Goal: Task Accomplishment & Management: Use online tool/utility

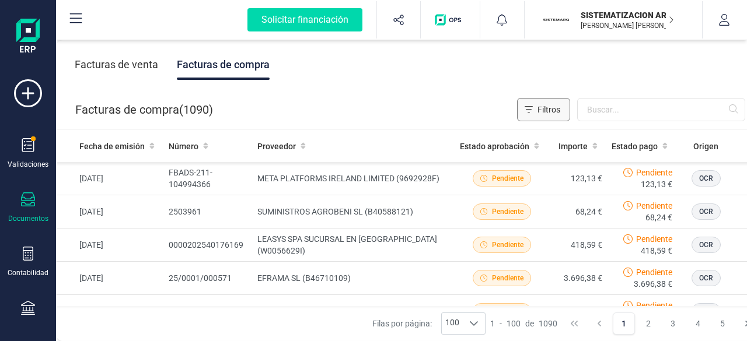
click at [570, 104] on button "Filtros" at bounding box center [543, 109] width 53 height 23
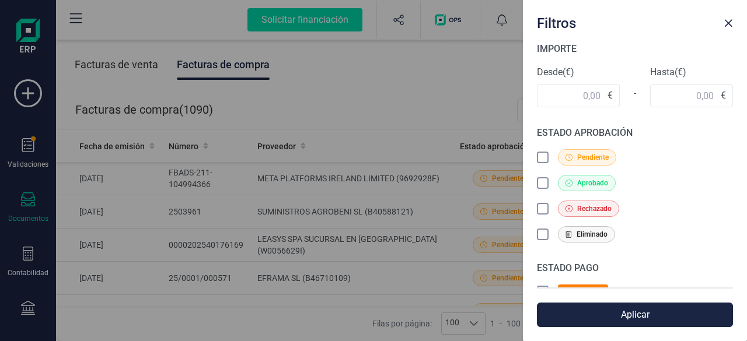
click at [413, 61] on div "Filtros IMPORTE Desde (€) € - Hasta (€) € ESTADO APROBACIÓN Pendiente Aprobado …" at bounding box center [373, 170] width 747 height 341
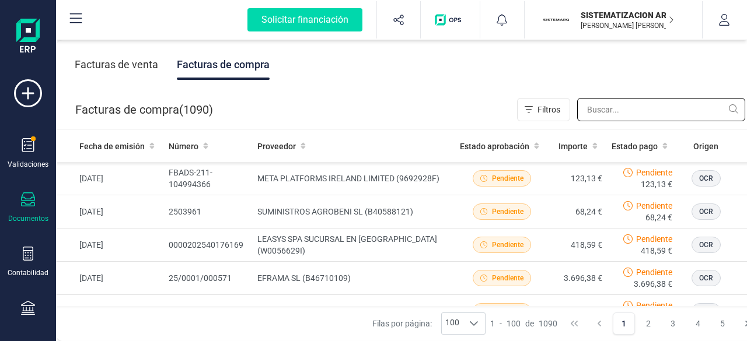
click at [629, 114] on input "text" at bounding box center [661, 109] width 168 height 23
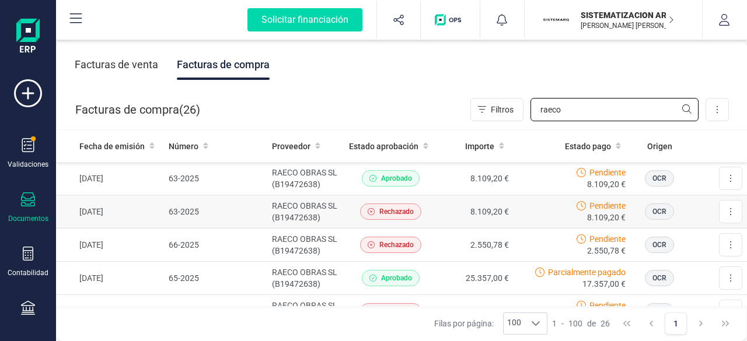
type input "raeco"
click at [535, 206] on div "Pendiente 8.109,20 €" at bounding box center [571, 211] width 107 height 23
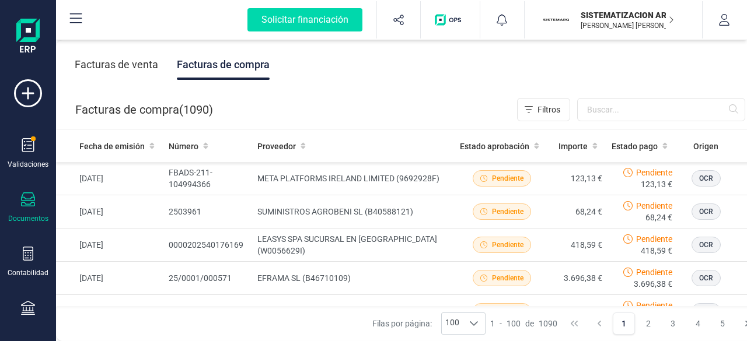
click at [576, 111] on div "Filtros" at bounding box center [631, 109] width 228 height 23
click at [611, 114] on input "text" at bounding box center [661, 109] width 168 height 23
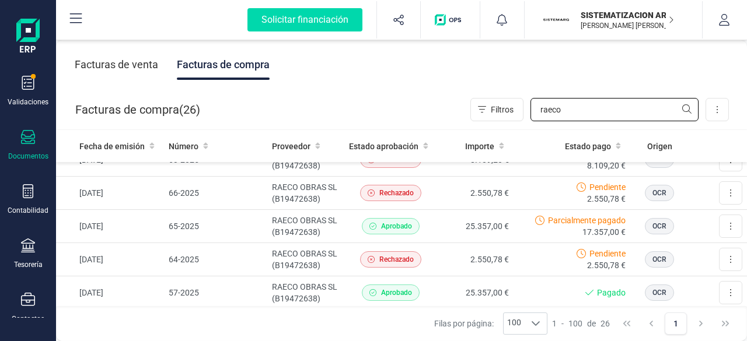
scroll to position [63, 0]
type input "raeco"
click at [20, 137] on div "Documentos" at bounding box center [28, 145] width 47 height 31
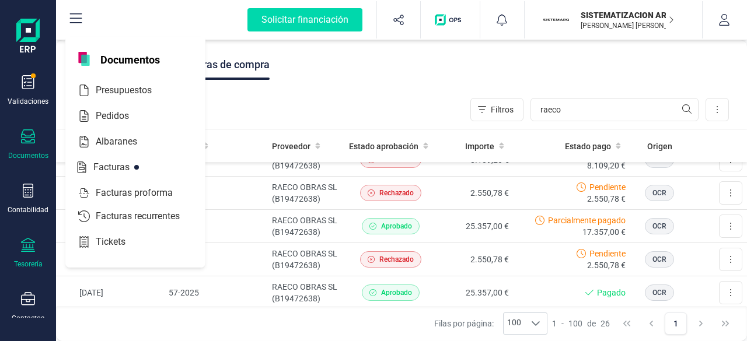
click at [28, 248] on icon at bounding box center [28, 245] width 14 height 14
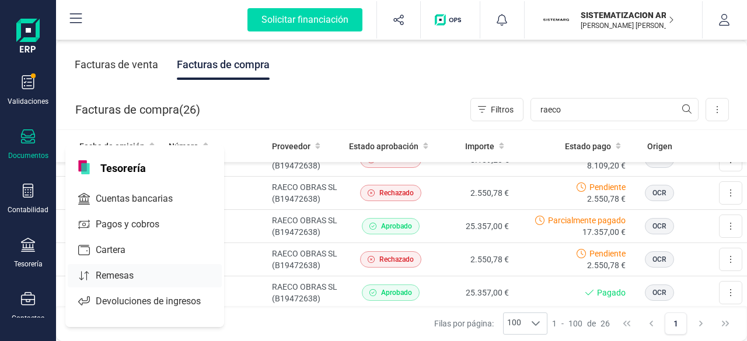
click at [119, 285] on div "Remesas" at bounding box center [145, 275] width 154 height 23
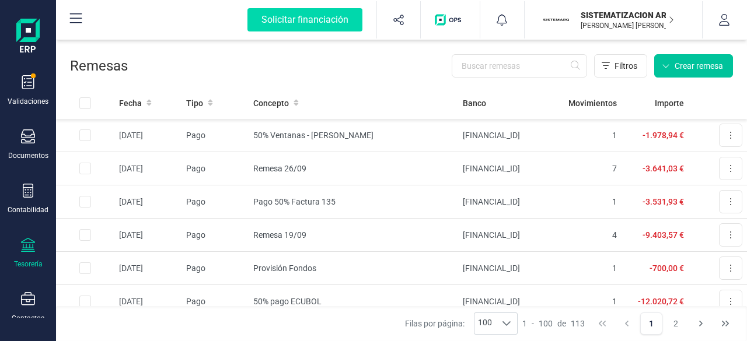
click at [697, 65] on span "Crear remesa" at bounding box center [698, 66] width 48 height 12
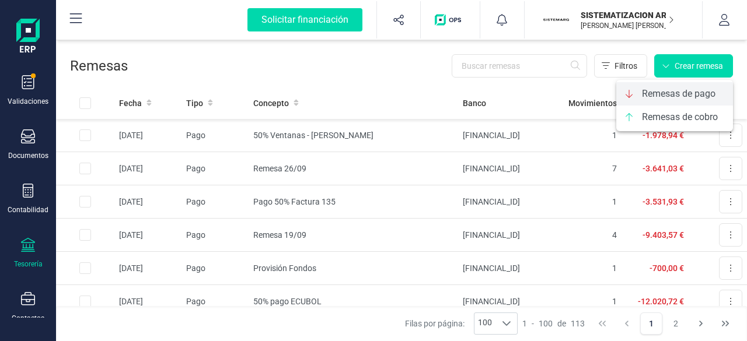
click at [667, 94] on span "Remesas de pago" at bounding box center [679, 94] width 74 height 14
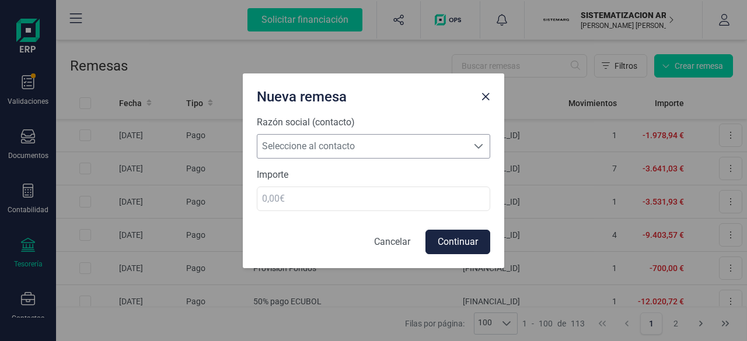
click at [359, 150] on span "Seleccione al contacto" at bounding box center [362, 146] width 210 height 23
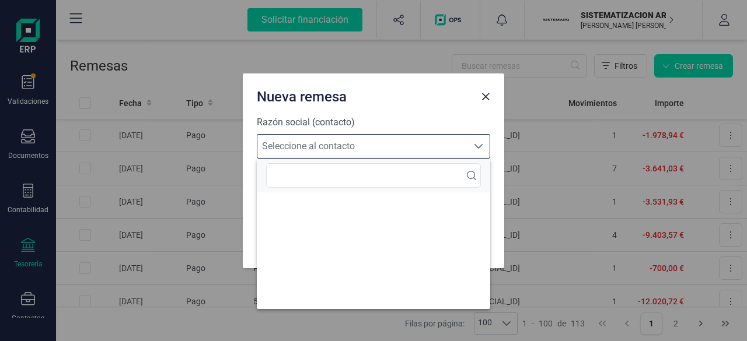
click at [434, 138] on span "Seleccione al contacto" at bounding box center [362, 146] width 210 height 23
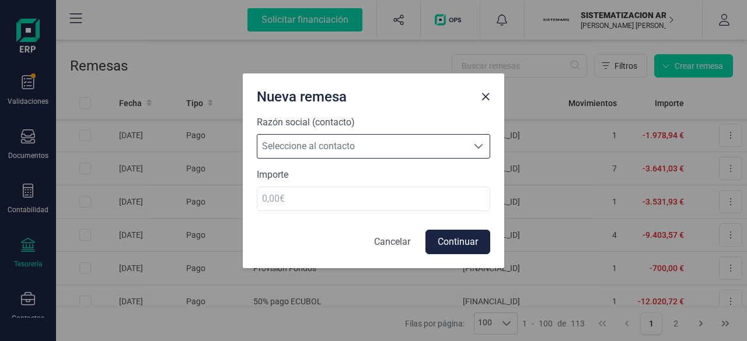
scroll to position [7, 51]
click at [396, 144] on span "Seleccione al contacto" at bounding box center [362, 146] width 210 height 23
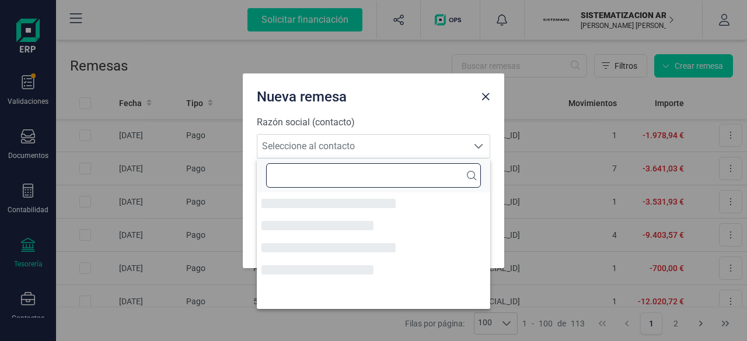
click at [334, 179] on input "text" at bounding box center [373, 175] width 215 height 25
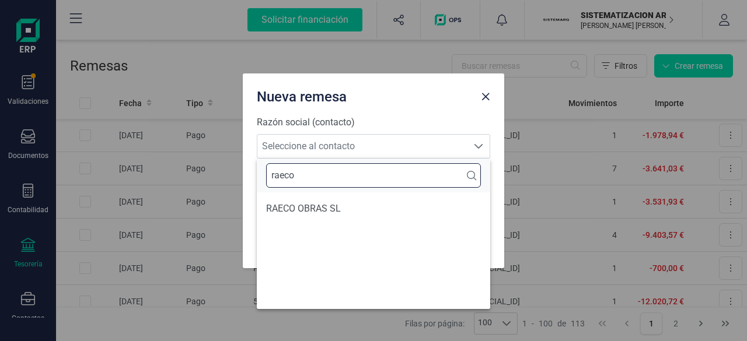
type input "raeco"
click at [320, 202] on li "RAECO OBRAS SL" at bounding box center [373, 208] width 233 height 23
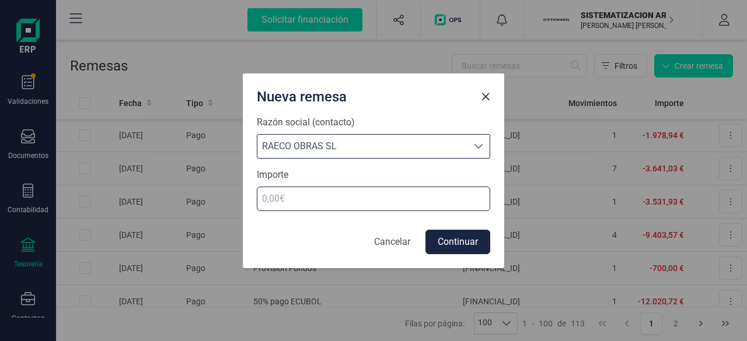
click at [307, 204] on input "number" at bounding box center [373, 199] width 233 height 25
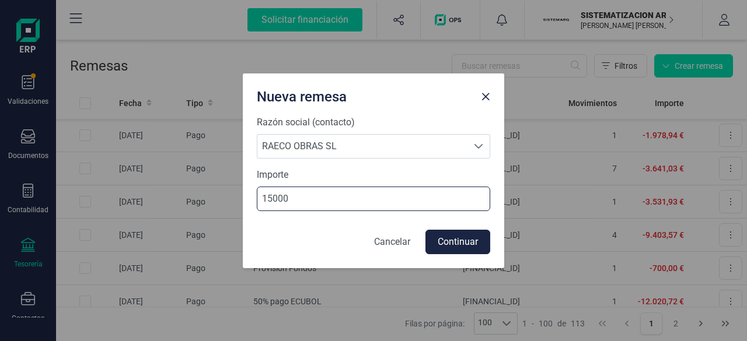
type input "15000"
click at [443, 227] on form "Razón social (contacto) Seleccione al contacto RAECO OBRAS [PERSON_NAME] OBRAS …" at bounding box center [373, 185] width 233 height 139
click at [452, 237] on button "Continuar" at bounding box center [457, 242] width 65 height 25
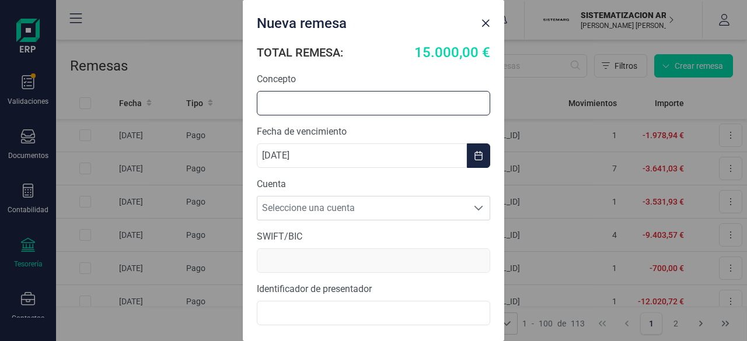
click at [338, 101] on input "text" at bounding box center [373, 103] width 233 height 25
type input "O"
type input "Pago Factura 65-2025"
click at [386, 219] on span "Seleccione una cuenta" at bounding box center [362, 208] width 210 height 23
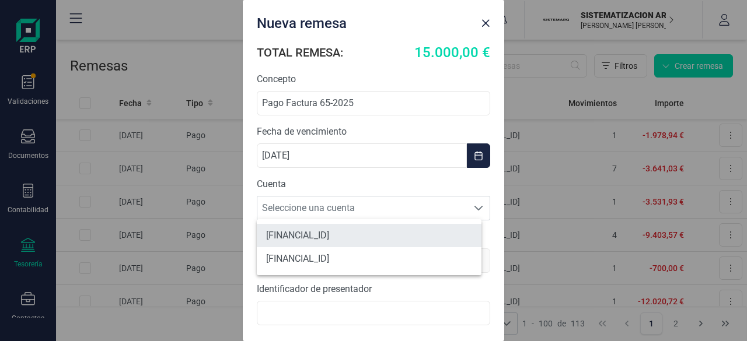
click at [386, 232] on li "[FINANCIAL_ID]" at bounding box center [369, 235] width 225 height 23
type input "[SWIFT_CODE]"
type input "B72398712000"
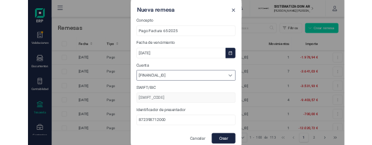
scroll to position [39, 0]
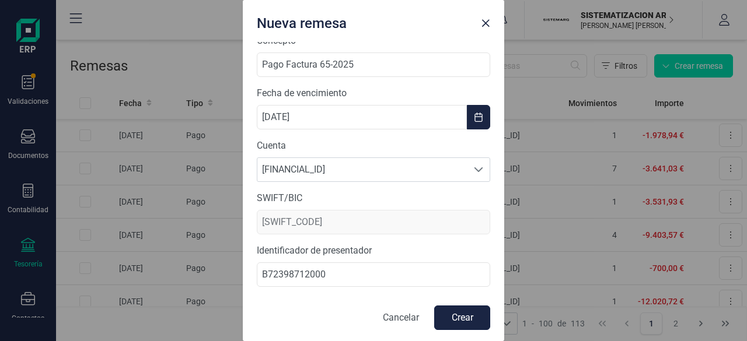
click at [445, 311] on button "Crear" at bounding box center [462, 318] width 56 height 25
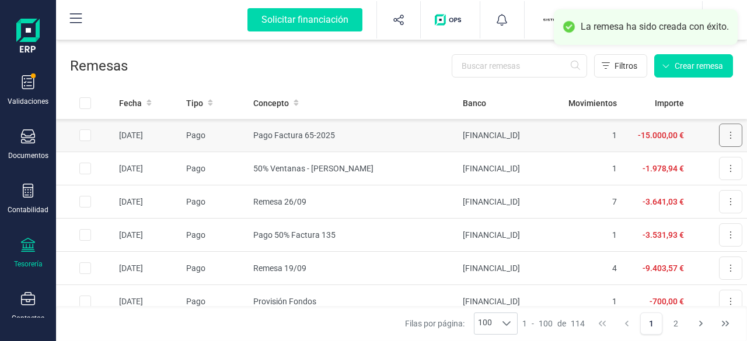
click at [725, 137] on button at bounding box center [730, 135] width 23 height 23
click at [693, 169] on span "Descargar SEPA" at bounding box center [703, 164] width 58 height 12
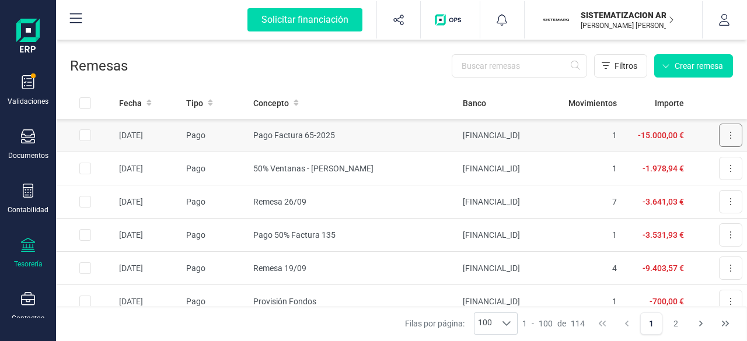
click at [719, 138] on button at bounding box center [730, 135] width 23 height 23
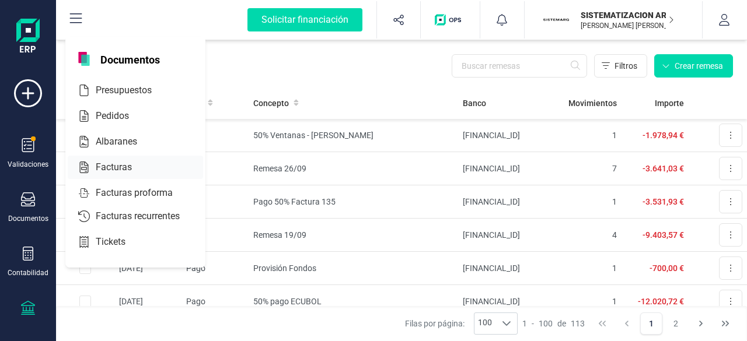
click at [114, 168] on span "Facturas" at bounding box center [122, 167] width 62 height 14
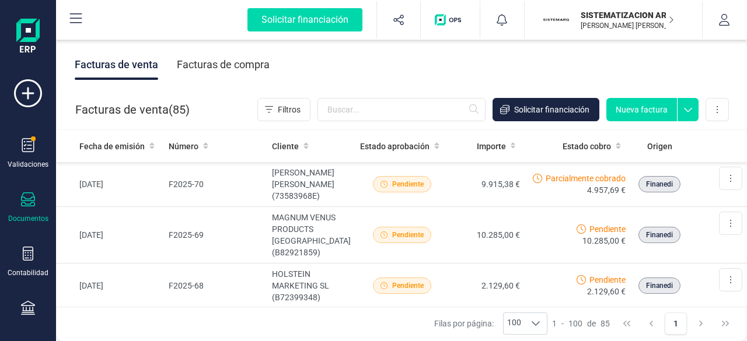
click at [236, 68] on div "Facturas de compra" at bounding box center [223, 65] width 93 height 30
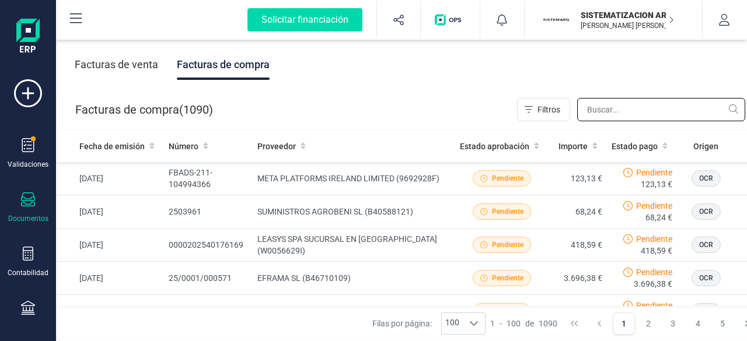
click at [618, 120] on input "text" at bounding box center [661, 109] width 168 height 23
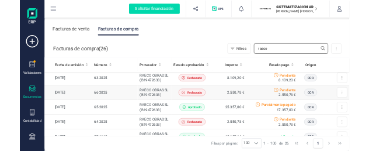
scroll to position [39, 0]
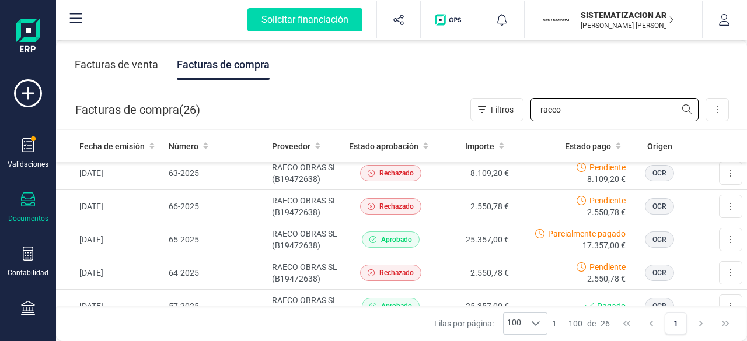
type input "raeco"
